Goal: Task Accomplishment & Management: Use online tool/utility

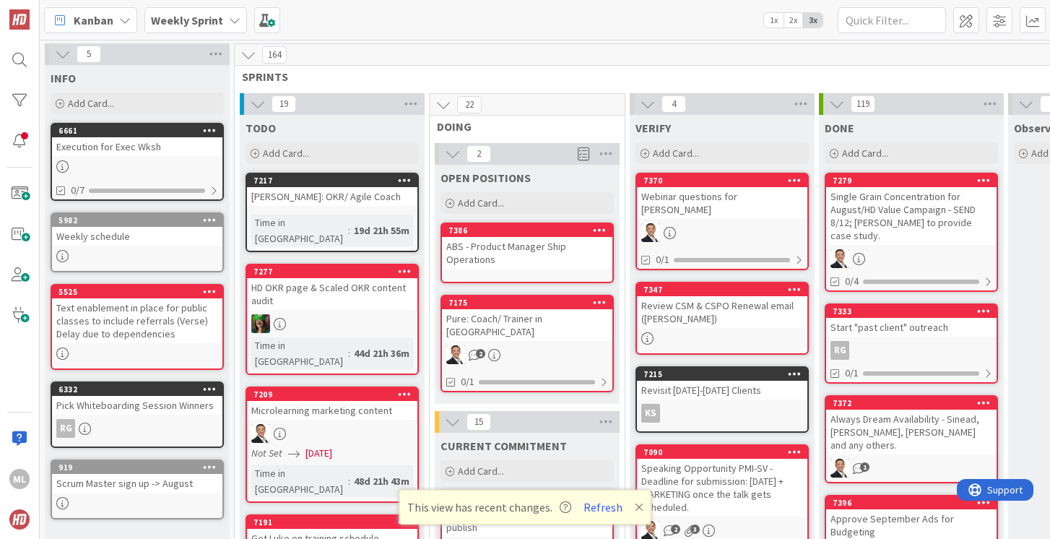
scroll to position [2002, 230]
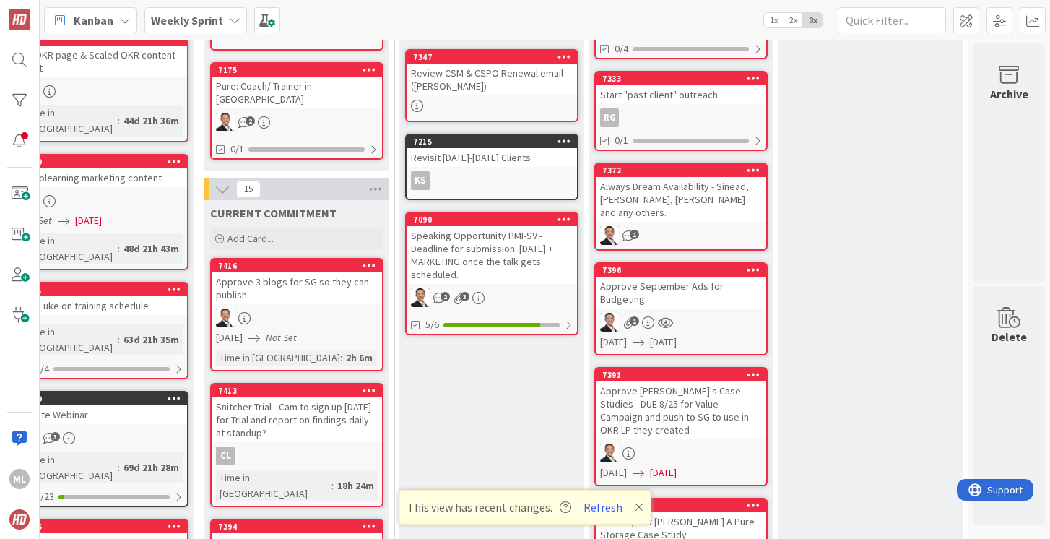
click at [188, 19] on b "Weekly Sprint" at bounding box center [187, 20] width 72 height 14
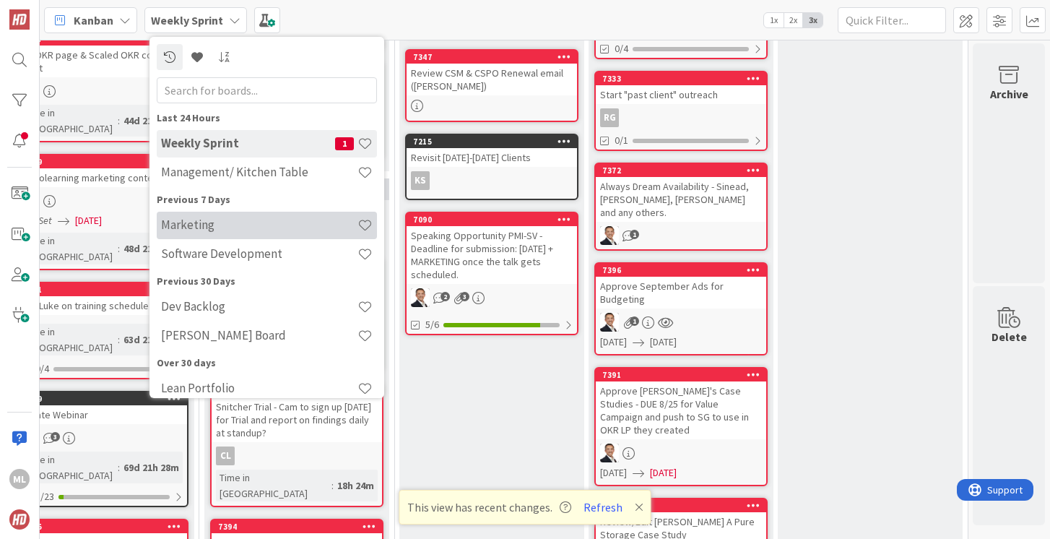
click at [217, 222] on h4 "Marketing" at bounding box center [259, 224] width 196 height 14
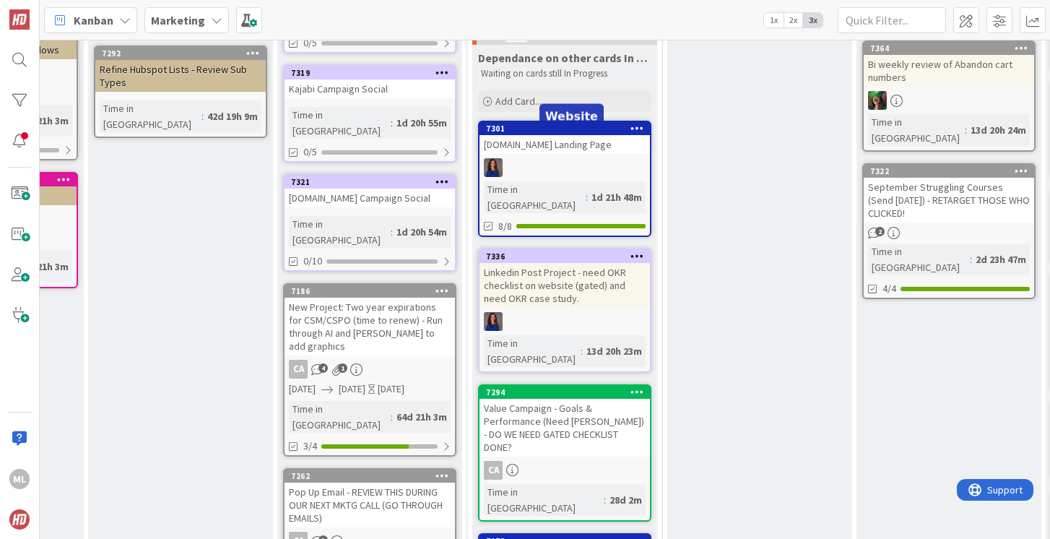
scroll to position [408, 186]
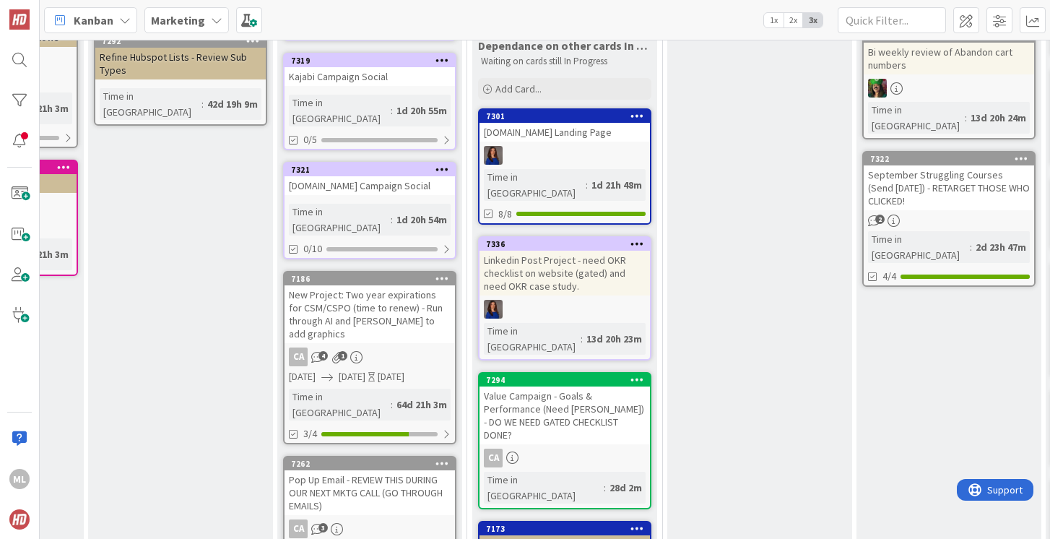
click at [544, 386] on div "Value Campaign - Goals & Performance (Need [PERSON_NAME]) - DO WE NEED GATED CH…" at bounding box center [564, 415] width 170 height 58
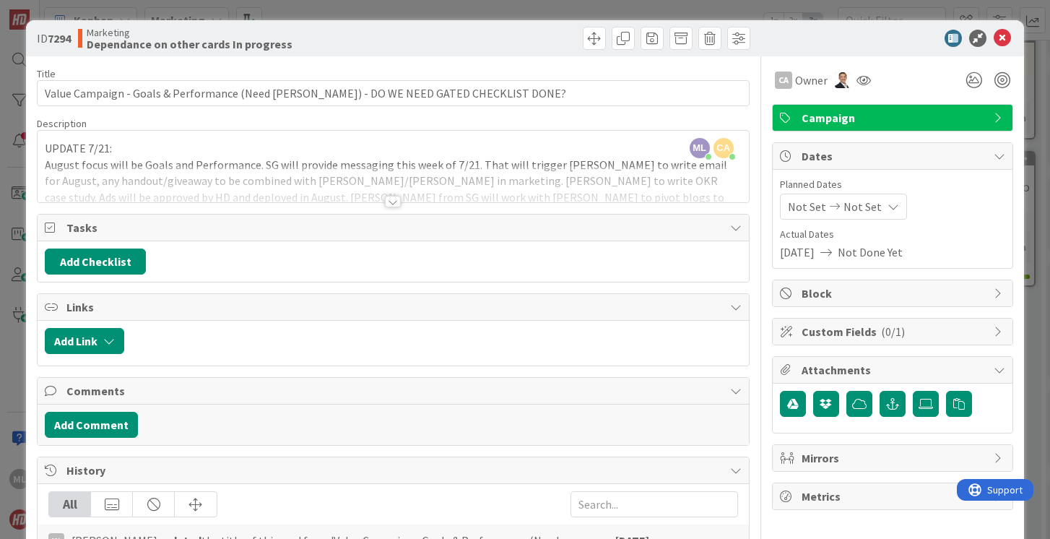
click at [308, 170] on div at bounding box center [393, 183] width 711 height 37
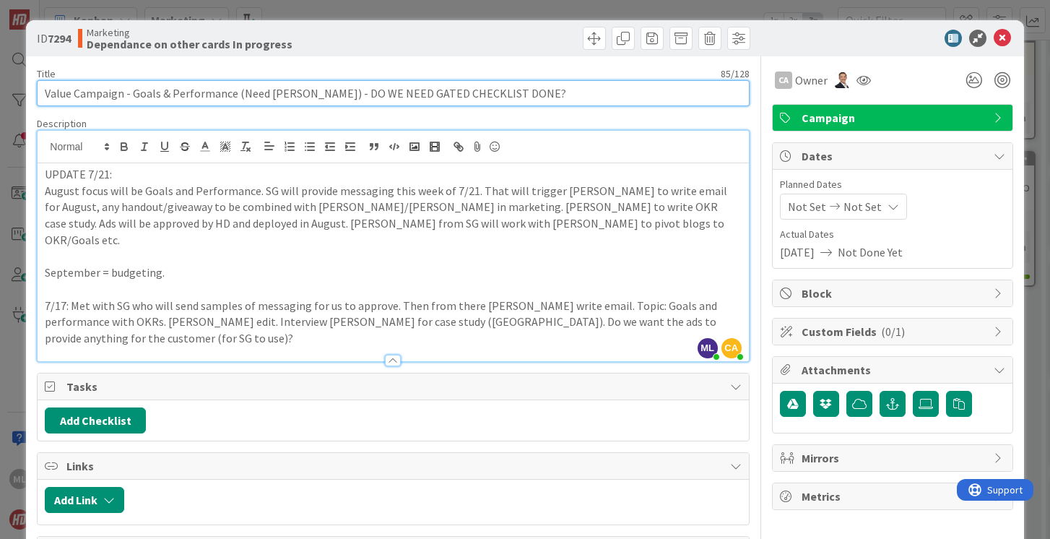
drag, startPoint x: 309, startPoint y: 93, endPoint x: 584, endPoint y: 98, distance: 275.2
click at [584, 98] on input "Value Campaign - Goals & Performance (Need [PERSON_NAME]) - DO WE NEED GATED CH…" at bounding box center [393, 93] width 712 height 26
type input "Value Campaign - Goals & Performance (Need [PERSON_NAME]) PLUS landing page."
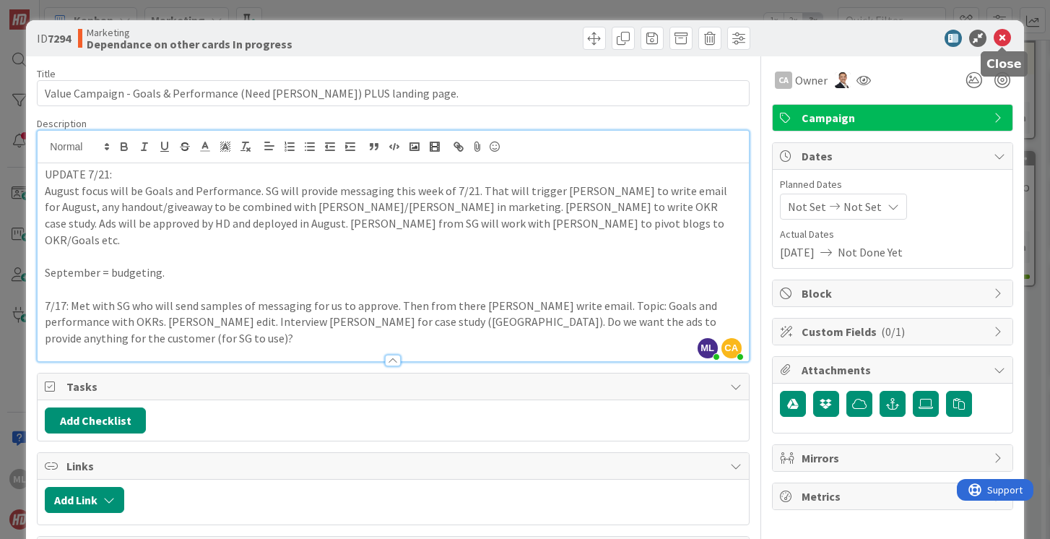
click at [1002, 39] on icon at bounding box center [1002, 38] width 17 height 17
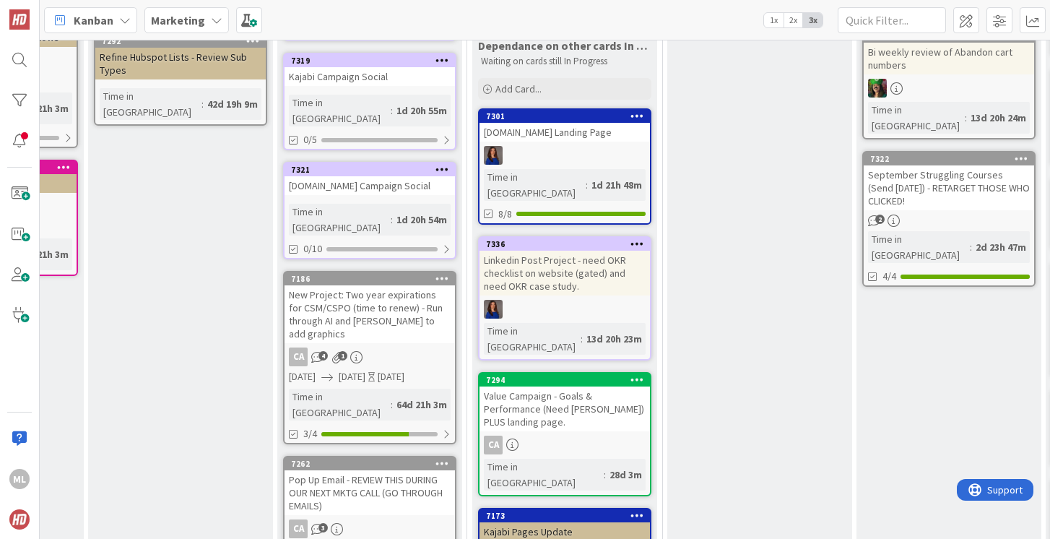
click at [543, 146] on div at bounding box center [564, 155] width 170 height 19
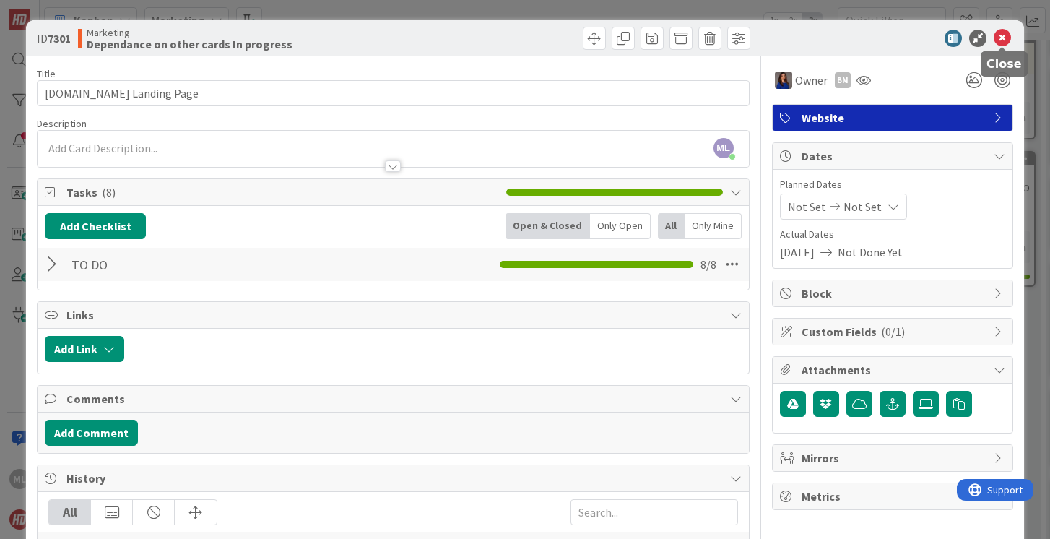
click at [997, 38] on icon at bounding box center [1002, 38] width 17 height 17
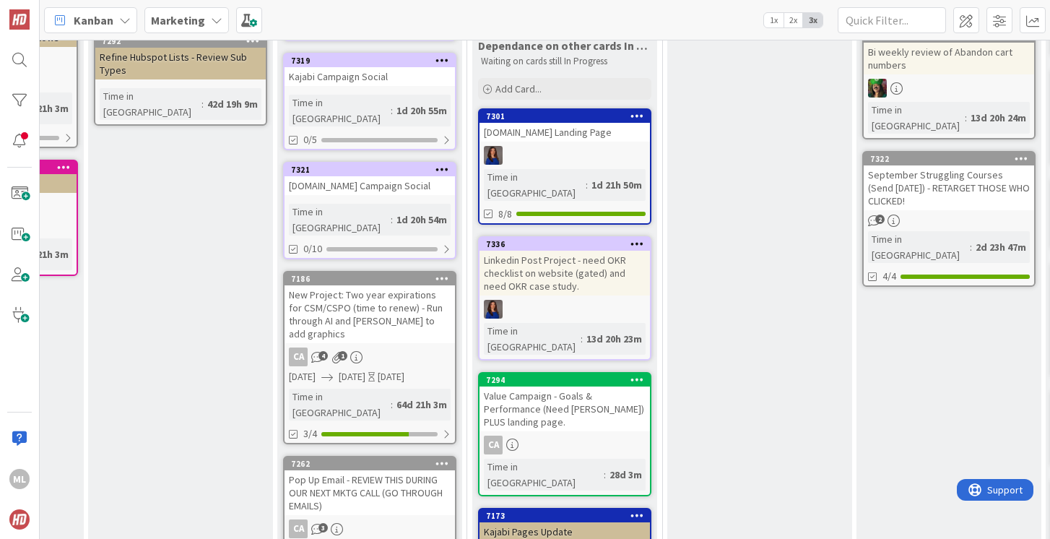
click at [165, 17] on b "Marketing" at bounding box center [178, 20] width 54 height 14
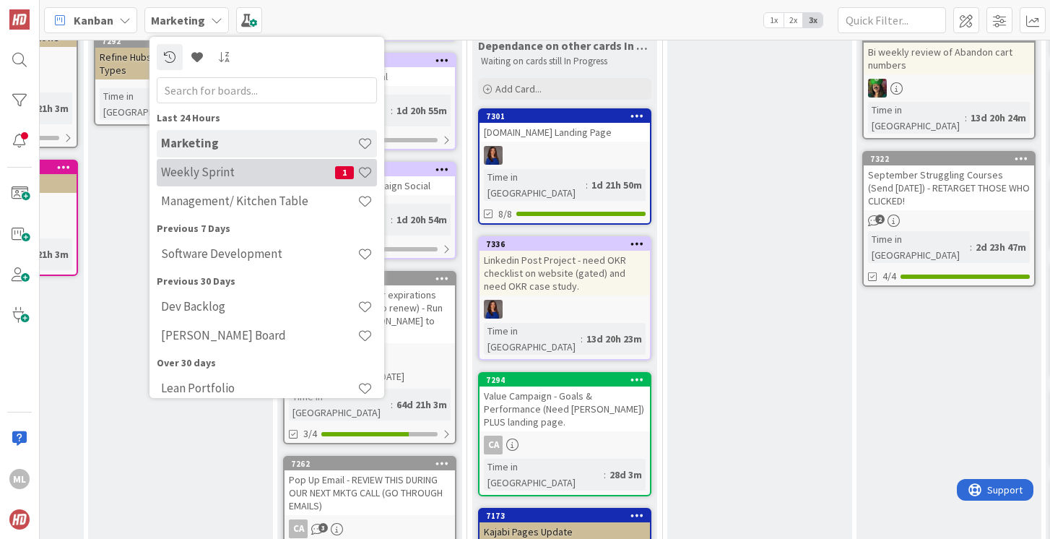
click at [209, 175] on h4 "Weekly Sprint" at bounding box center [248, 172] width 174 height 14
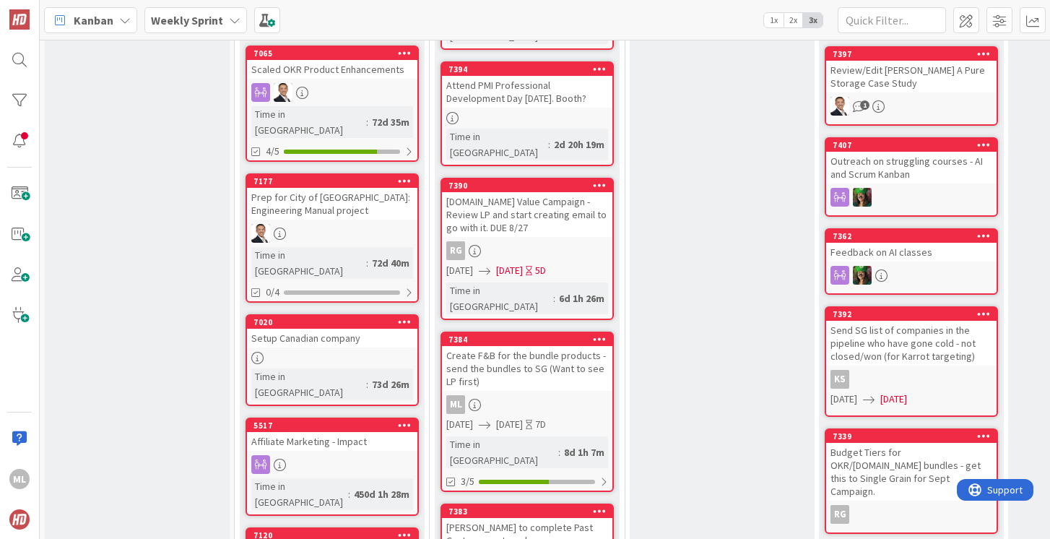
scroll to position [681, 0]
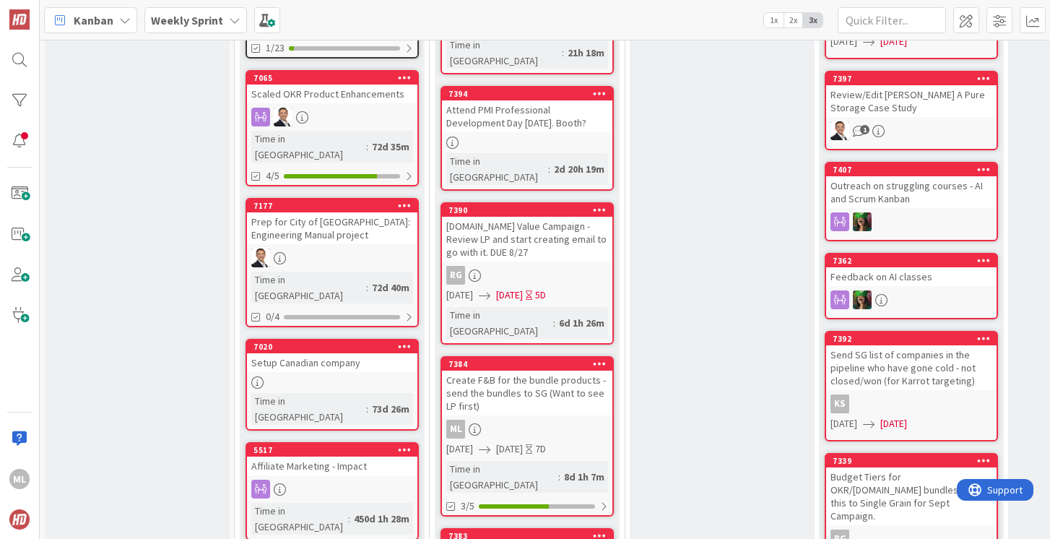
click at [531, 217] on div "[DOMAIN_NAME] Value Campaign - Review LP and start creating email to go with it…" at bounding box center [527, 239] width 170 height 45
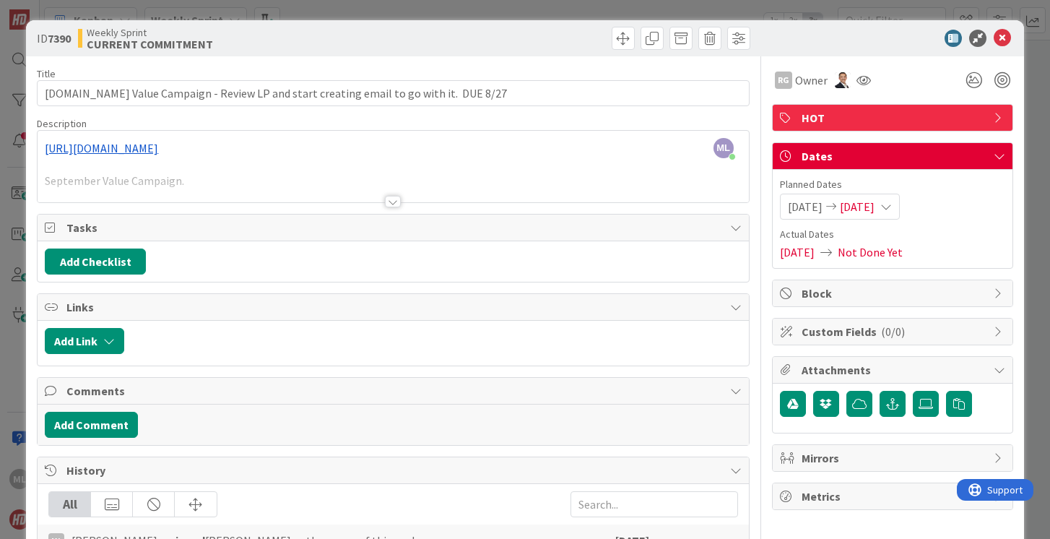
click at [253, 149] on div "ML [PERSON_NAME] just joined [URL][DOMAIN_NAME] September Value Campaign." at bounding box center [393, 166] width 711 height 71
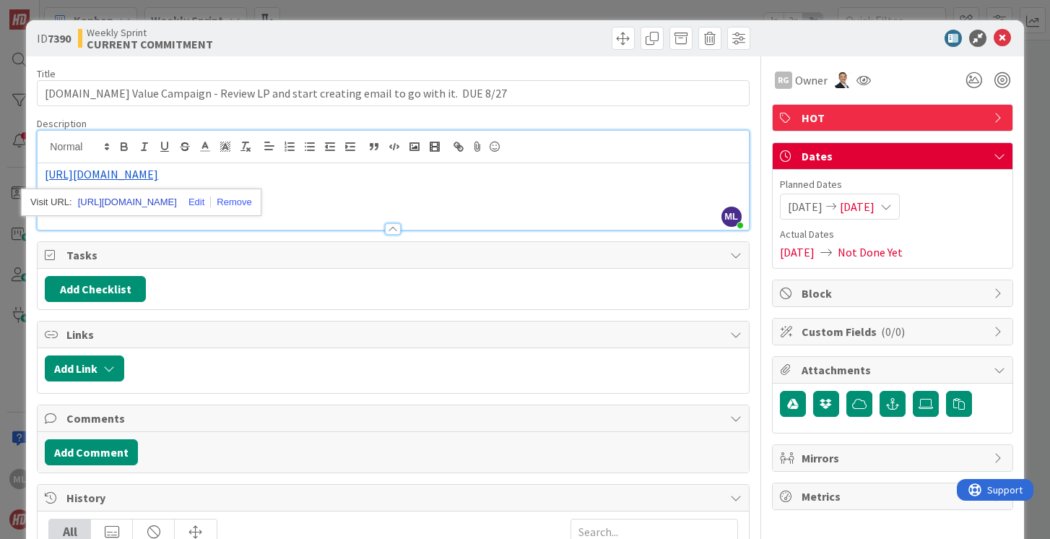
click at [170, 199] on link "[URL][DOMAIN_NAME]" at bounding box center [127, 202] width 99 height 19
